Goal: Information Seeking & Learning: Learn about a topic

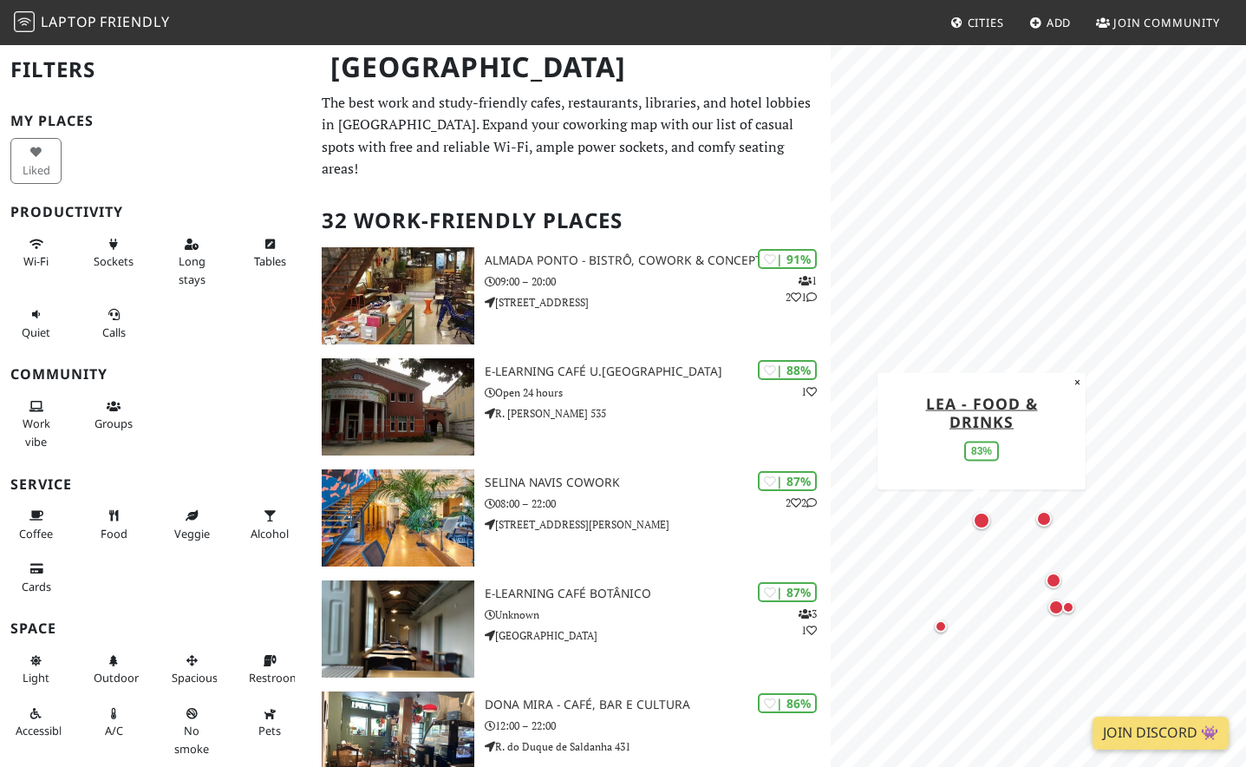
click at [971, 515] on div "Map marker" at bounding box center [982, 520] width 24 height 24
click at [986, 516] on div "Map marker" at bounding box center [981, 520] width 17 height 17
click at [1056, 583] on div "Map marker" at bounding box center [1054, 580] width 16 height 16
click at [1049, 605] on div "Map marker" at bounding box center [1057, 607] width 16 height 16
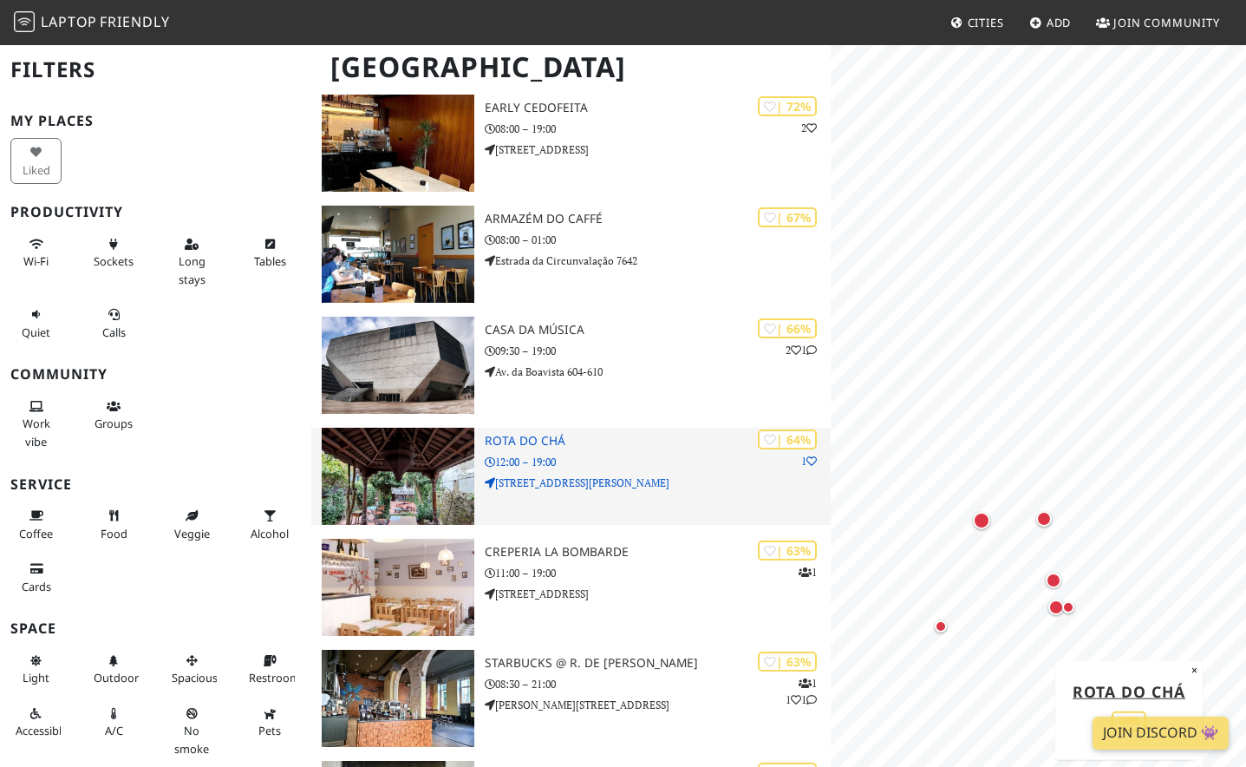
scroll to position [1947, 0]
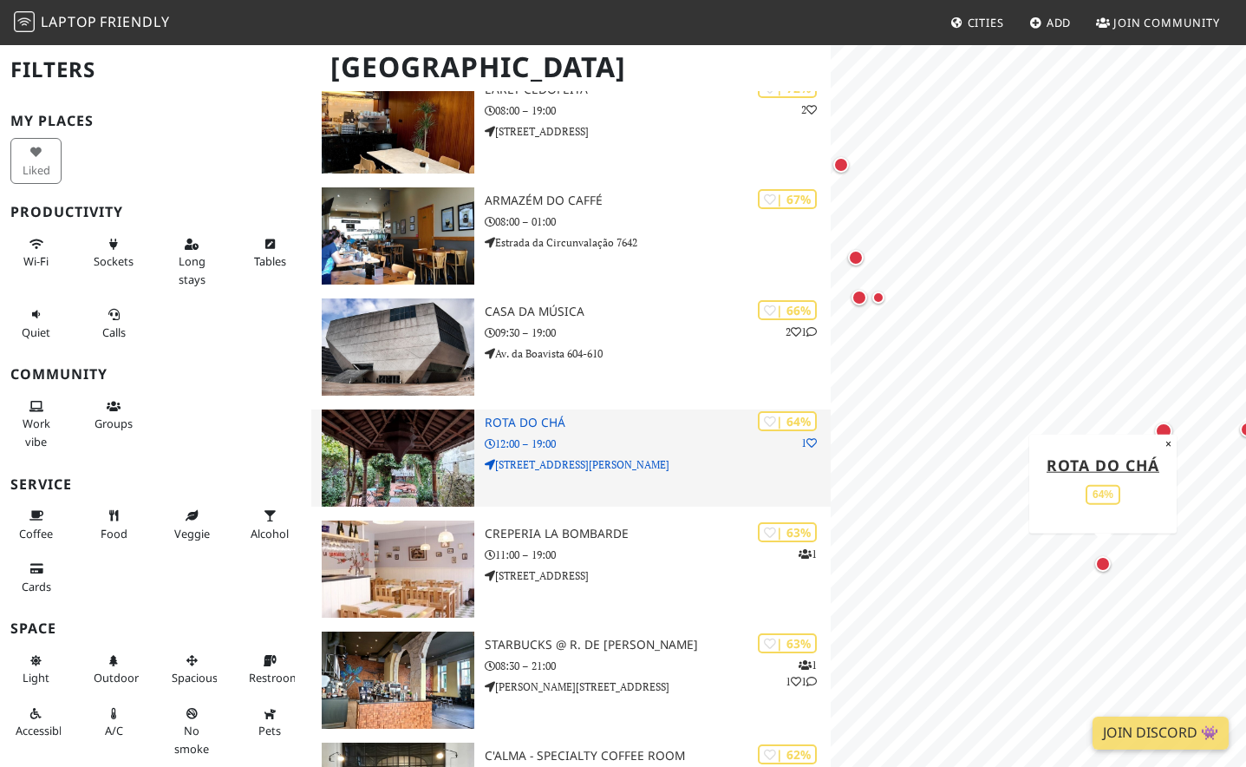
click at [515, 435] on p "12:00 – 19:00" at bounding box center [658, 443] width 346 height 16
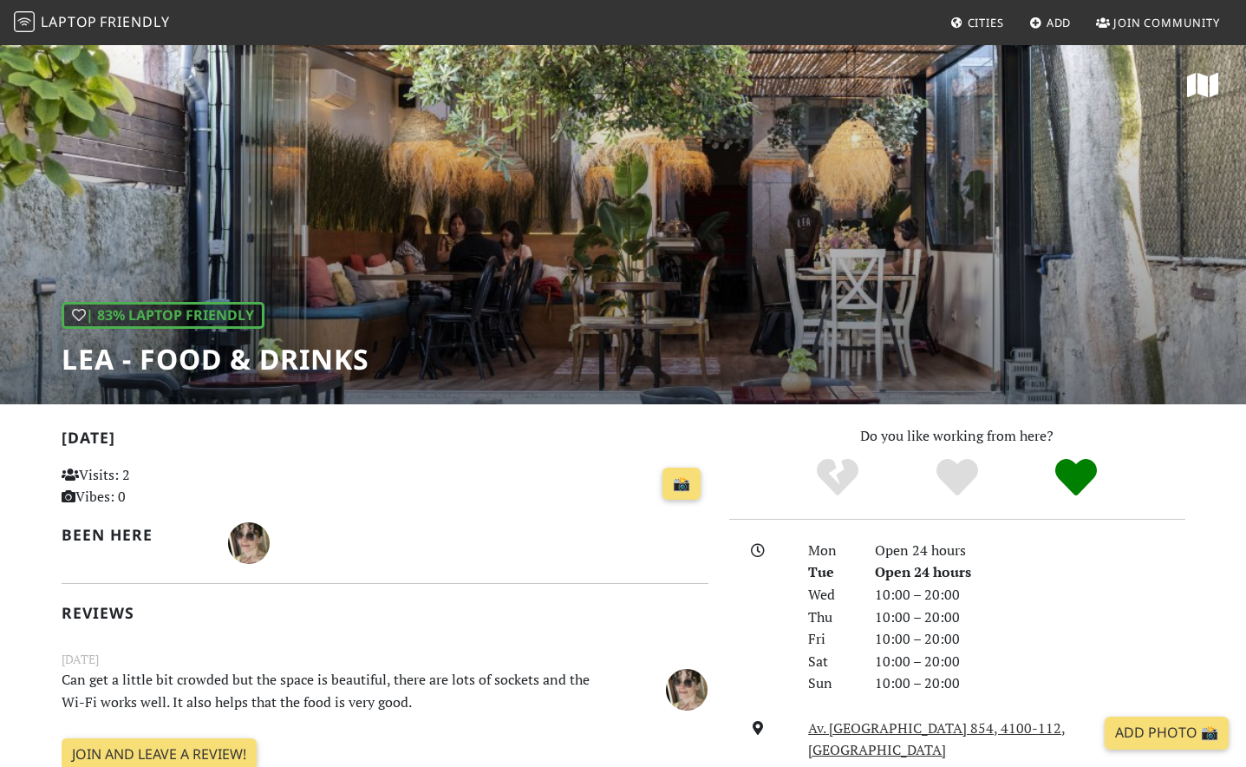
click at [1111, 227] on div "| 83% Laptop Friendly LEA - Food & Drinks" at bounding box center [623, 223] width 1246 height 361
click at [686, 298] on div "| 83% Laptop Friendly LEA - Food & Drinks" at bounding box center [623, 223] width 1246 height 361
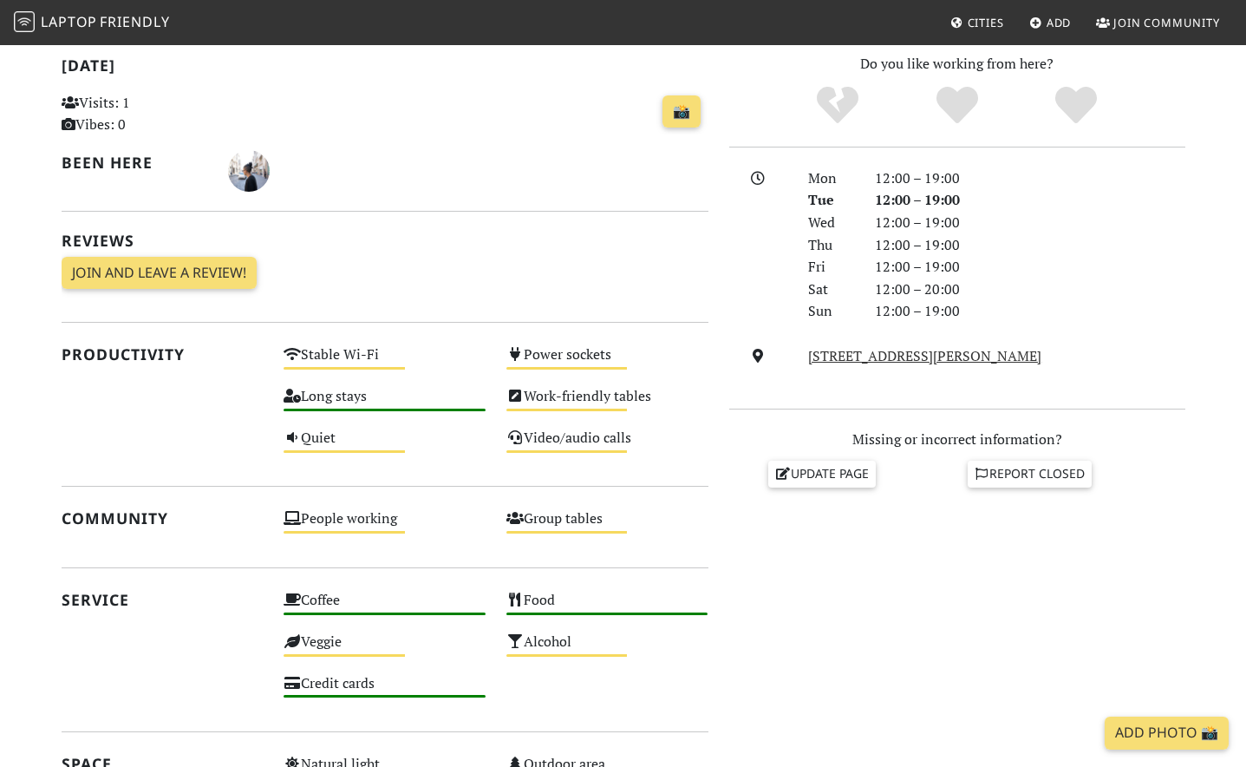
scroll to position [345, 0]
